Goal: Check status: Check status

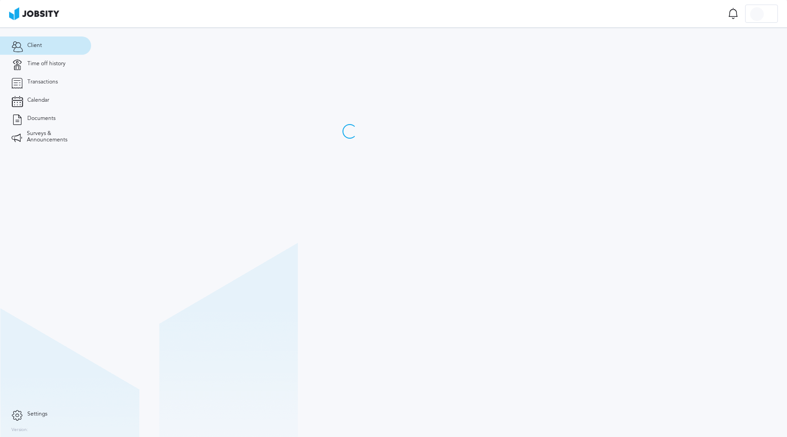
click at [49, 69] on link "Time off history" at bounding box center [45, 64] width 91 height 18
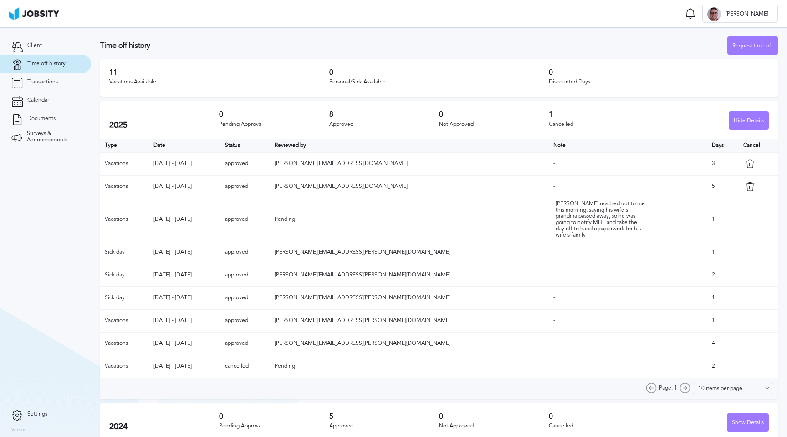
click at [167, 185] on td "[DATE] - [DATE]" at bounding box center [185, 186] width 72 height 23
click at [184, 185] on td "[DATE] - [DATE]" at bounding box center [185, 186] width 72 height 23
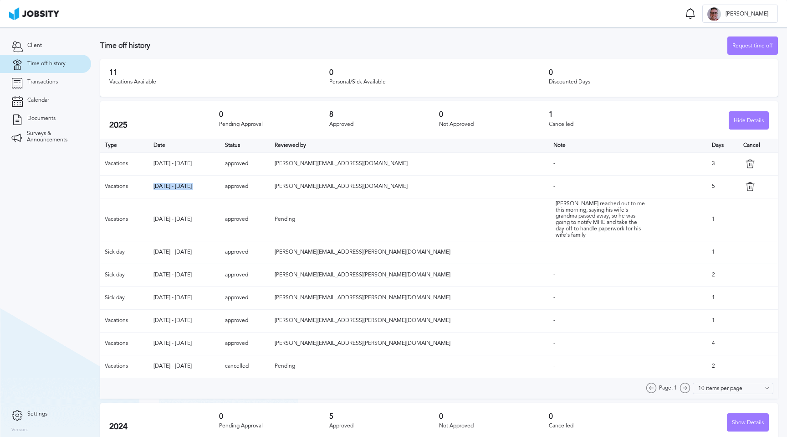
click at [184, 185] on td "[DATE] - [DATE]" at bounding box center [185, 186] width 72 height 23
click at [190, 186] on td "[DATE] - [DATE]" at bounding box center [185, 186] width 72 height 23
click at [191, 190] on td "[DATE] - [DATE]" at bounding box center [185, 186] width 72 height 23
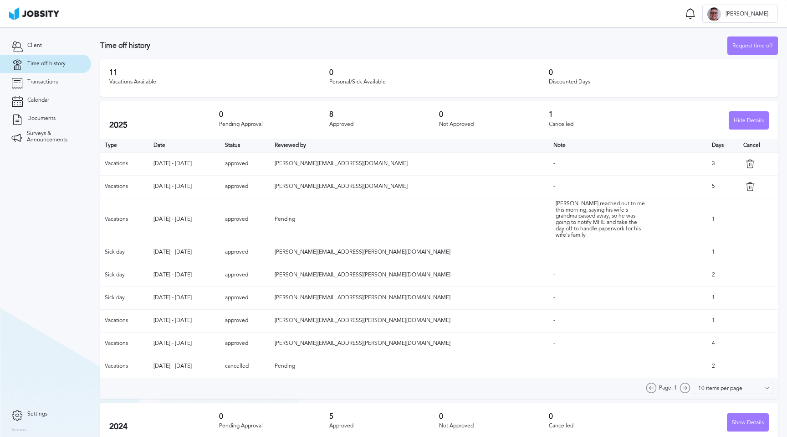
click at [193, 186] on td "[DATE] - [DATE]" at bounding box center [185, 186] width 72 height 23
click at [221, 186] on td "[DATE] - [DATE]" at bounding box center [185, 186] width 72 height 23
